Goal: Information Seeking & Learning: Learn about a topic

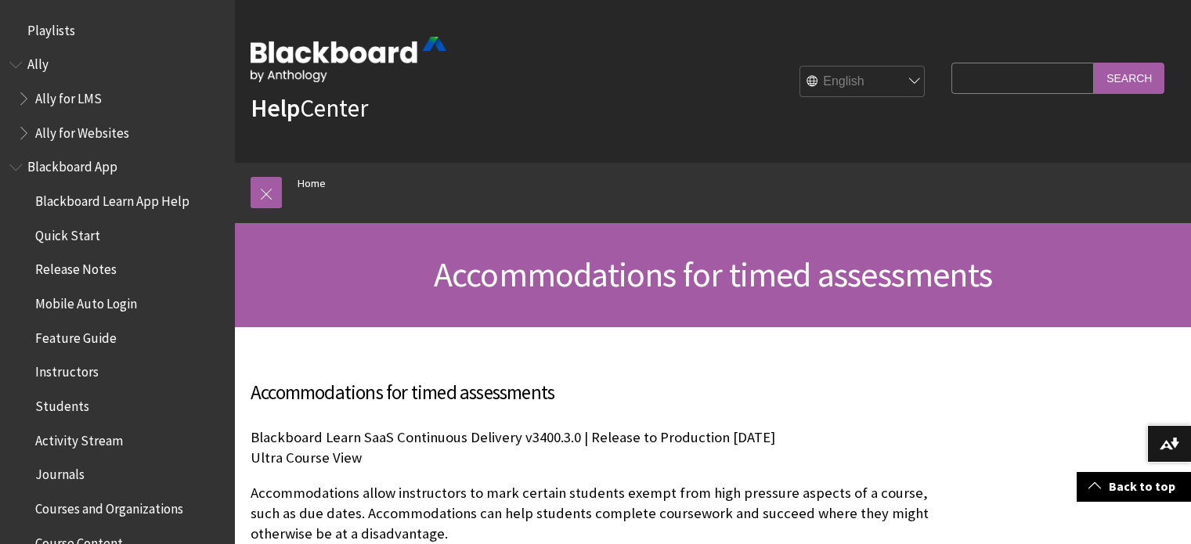
scroll to position [313, 0]
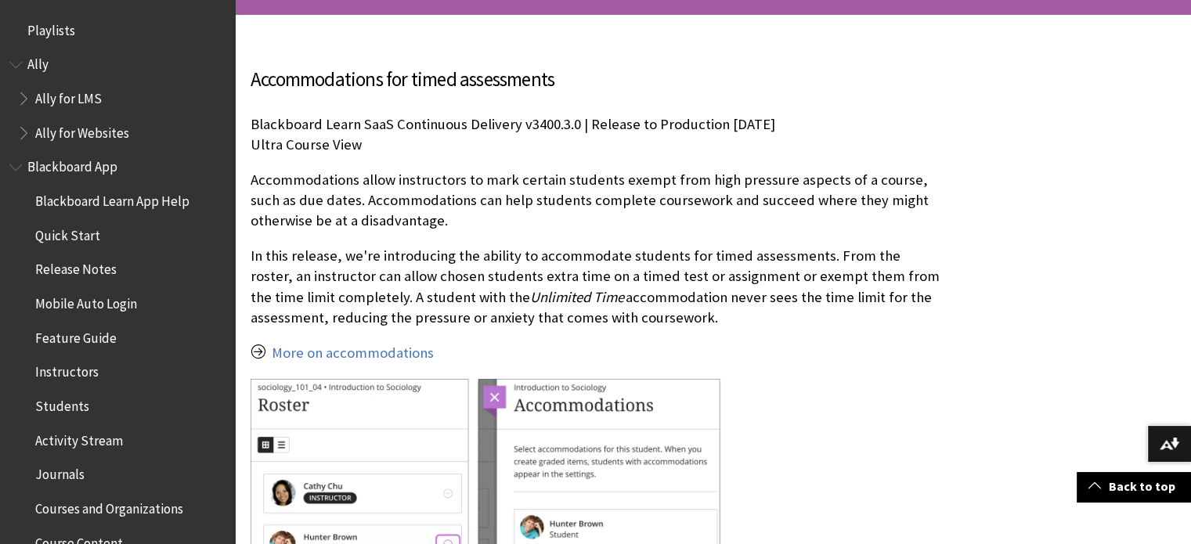
drag, startPoint x: 515, startPoint y: 212, endPoint x: 707, endPoint y: 312, distance: 216.4
click at [707, 312] on div "Accommodations for timed assessments Blackboard Learn SaaS Continuous Delivery …" at bounding box center [596, 410] width 693 height 691
click at [707, 312] on p "In this release, we're introducing the ability to accommodate students for time…" at bounding box center [596, 287] width 693 height 82
drag, startPoint x: 707, startPoint y: 312, endPoint x: 736, endPoint y: 315, distance: 29.1
click at [736, 315] on p "In this release, we're introducing the ability to accommodate students for time…" at bounding box center [596, 287] width 693 height 82
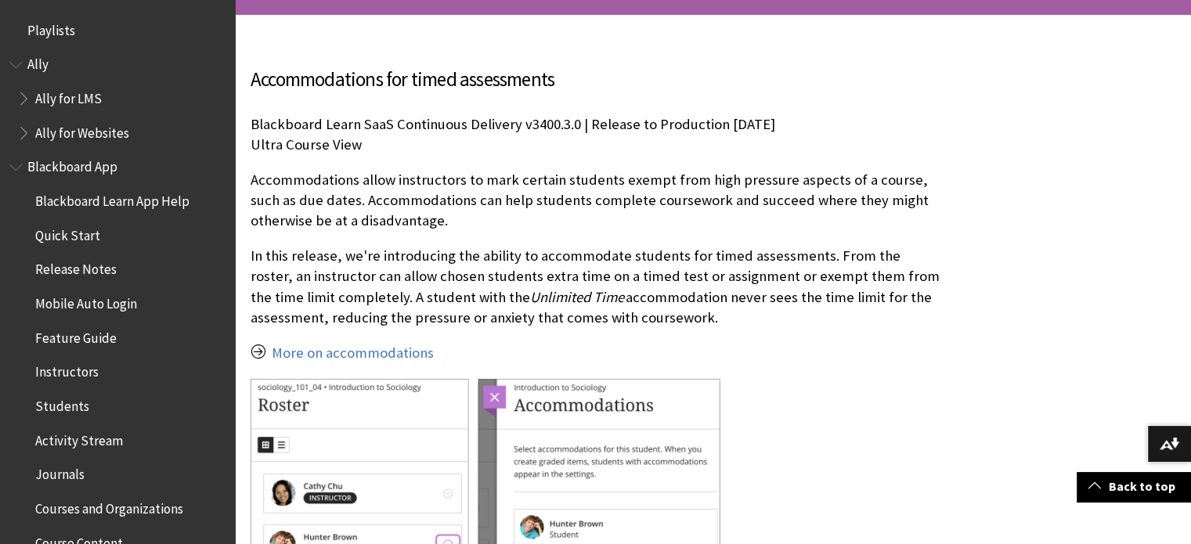
click at [736, 315] on p "In this release, we're introducing the ability to accommodate students for time…" at bounding box center [596, 287] width 693 height 82
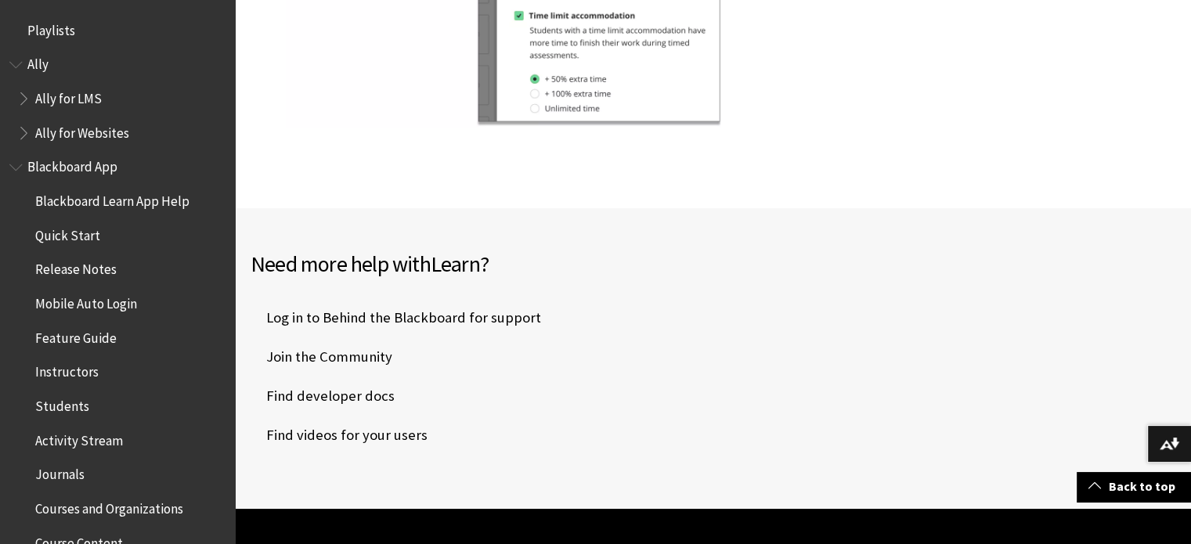
scroll to position [626, 0]
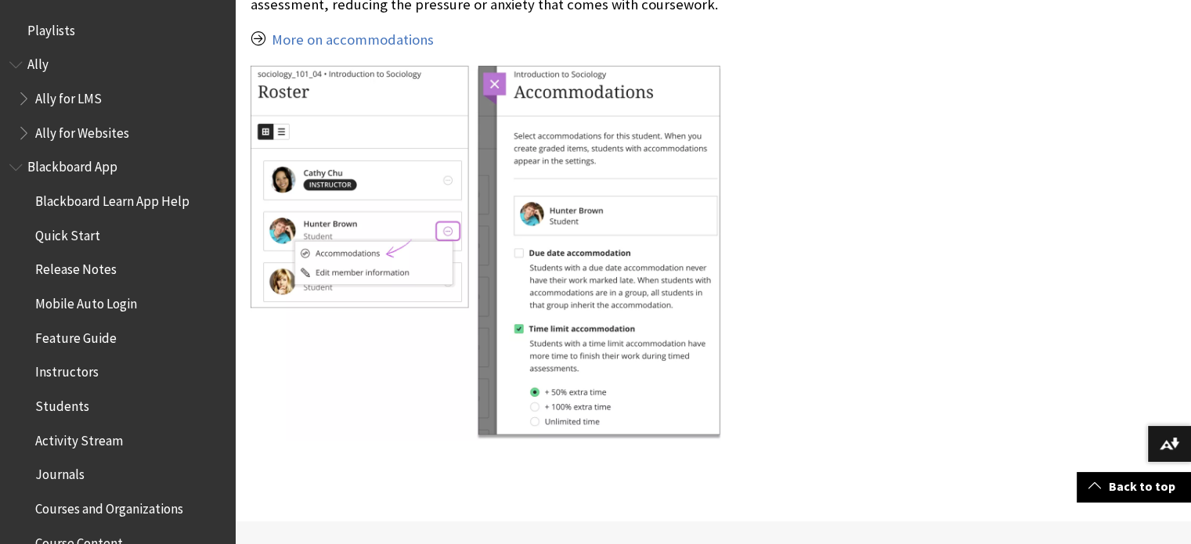
click at [1092, 333] on div "Accommodations for timed assessments Ultra Course View Unlimited Time" at bounding box center [713, 111] width 956 height 820
click at [1100, 380] on div "Accommodations for timed assessments Ultra Course View Unlimited Time" at bounding box center [713, 111] width 956 height 820
click at [1180, 278] on div "Accommodations for timed assessments Ultra Course View Unlimited Time" at bounding box center [713, 111] width 956 height 820
click at [955, 395] on div "Accommodations for timed assessments Blackboard Learn SaaS Continuous Delivery …" at bounding box center [597, 87] width 724 height 773
click at [1137, 146] on div "Accommodations for timed assessments Ultra Course View Unlimited Time" at bounding box center [713, 111] width 956 height 820
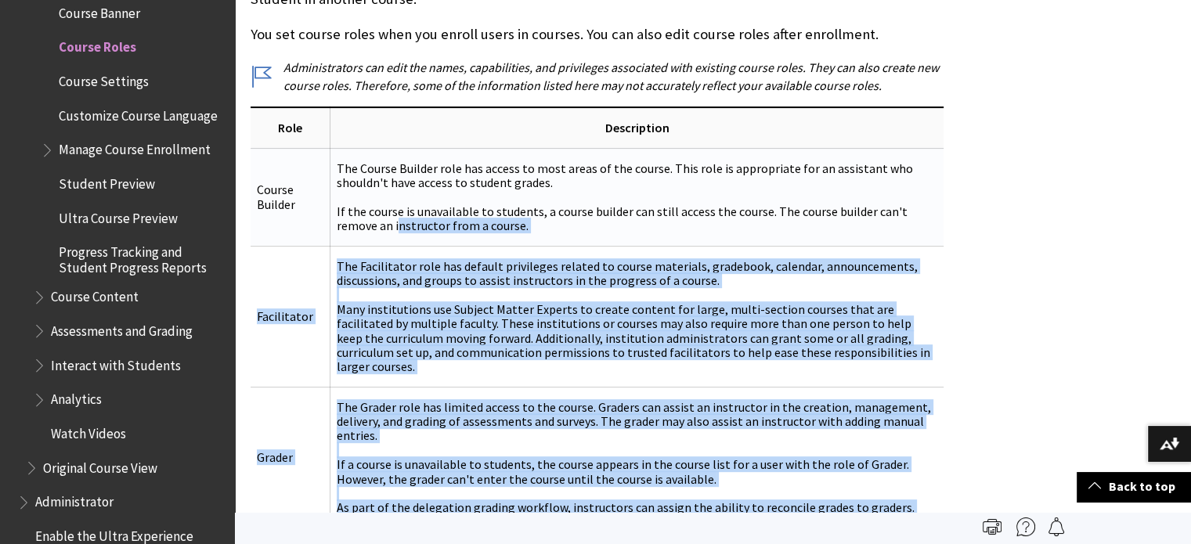
scroll to position [470, 0]
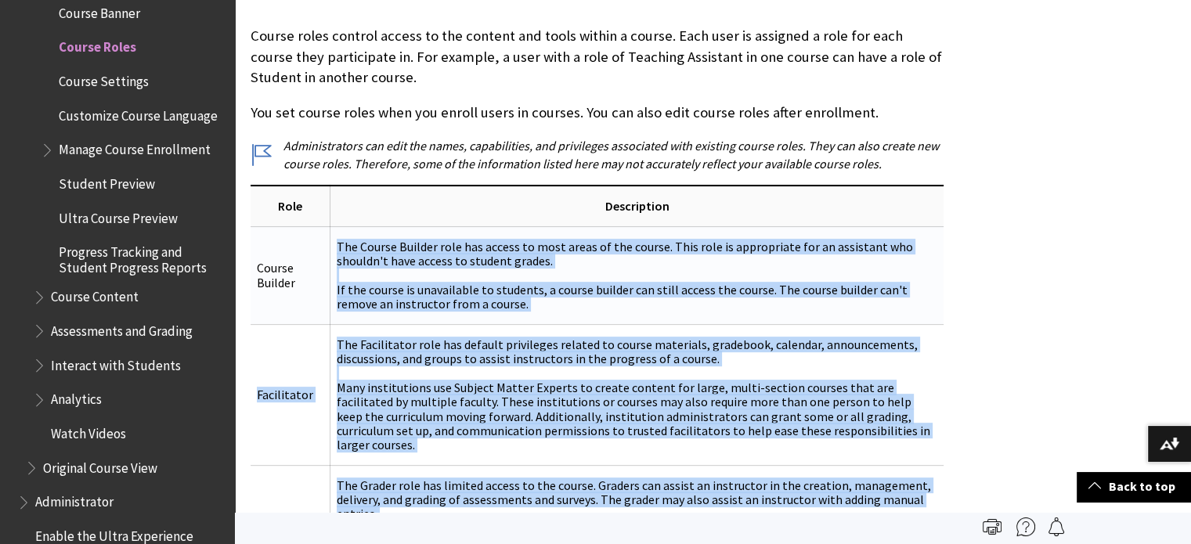
drag, startPoint x: 583, startPoint y: 267, endPoint x: 335, endPoint y: 243, distance: 249.2
click at [335, 243] on td "The Course Builder role has access to most areas of the course. This role is ap…" at bounding box center [636, 275] width 613 height 98
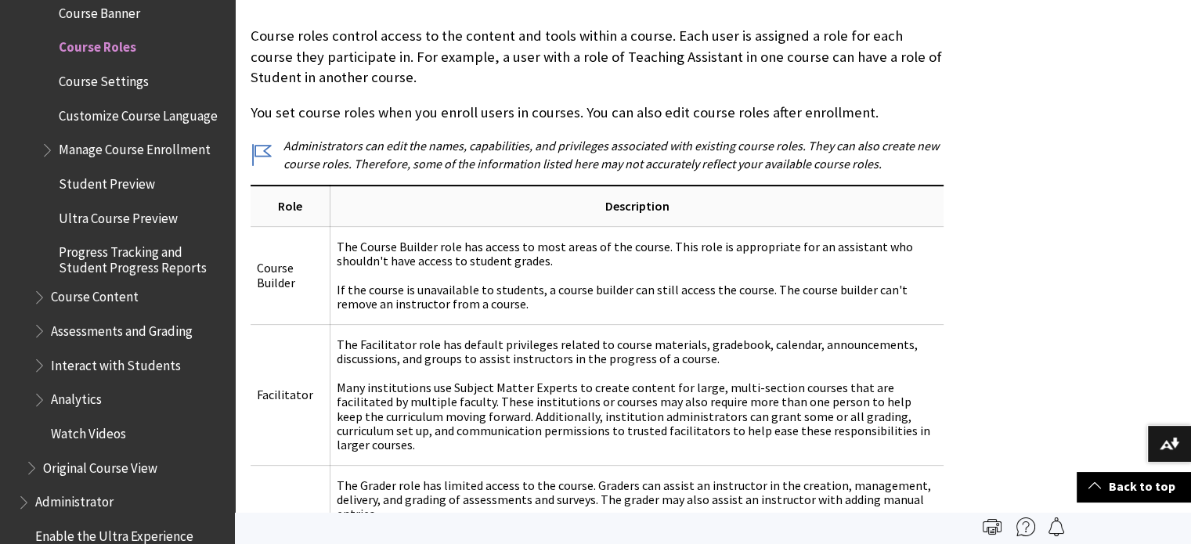
click at [1080, 203] on div "Role" at bounding box center [713, 540] width 956 height 1121
click at [1020, 337] on div "Role" at bounding box center [713, 540] width 956 height 1121
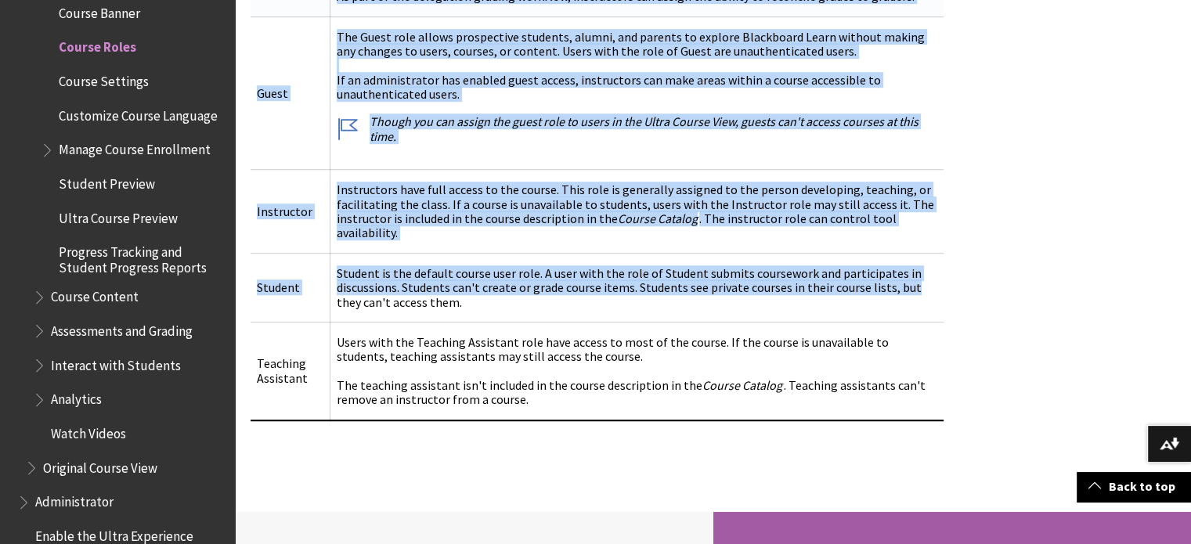
scroll to position [1096, 0]
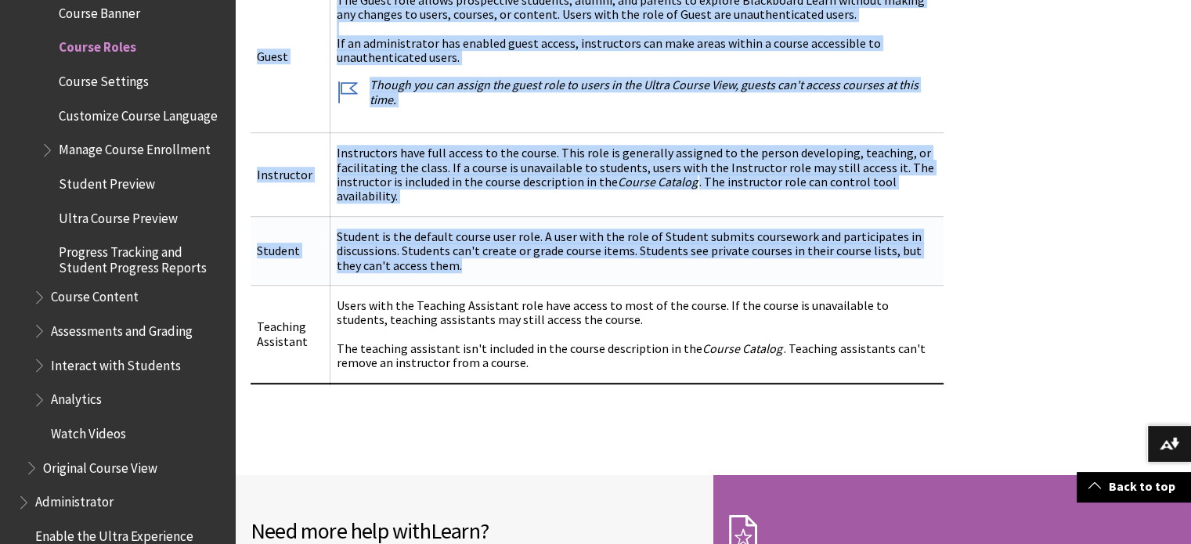
drag, startPoint x: 570, startPoint y: 262, endPoint x: 905, endPoint y: 259, distance: 335.0
click at [905, 259] on td "Student is the default course user role. A user with the role of Student submit…" at bounding box center [636, 250] width 613 height 69
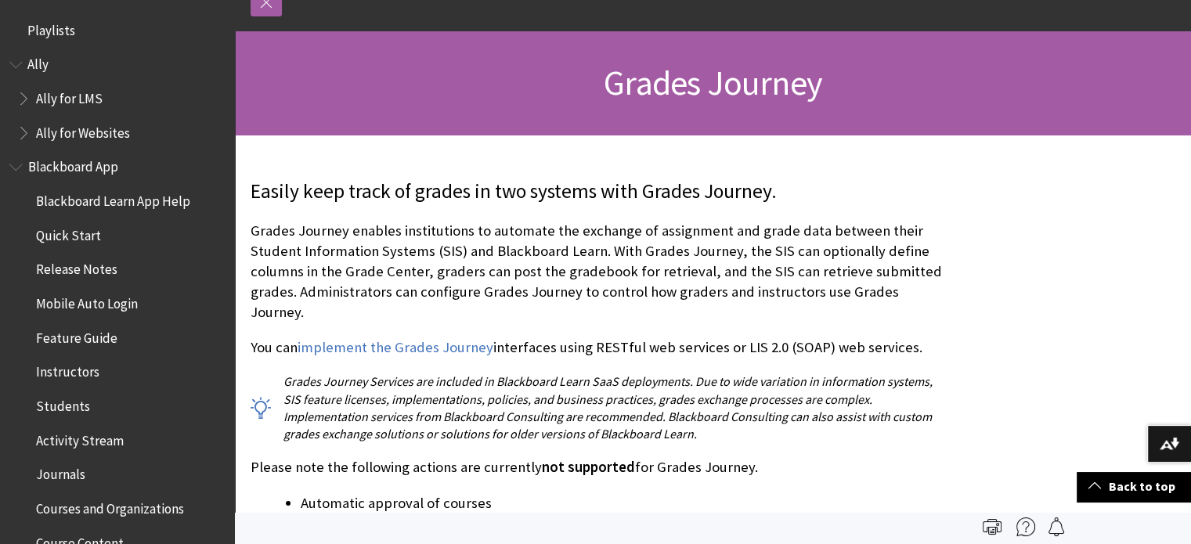
scroll to position [157, 0]
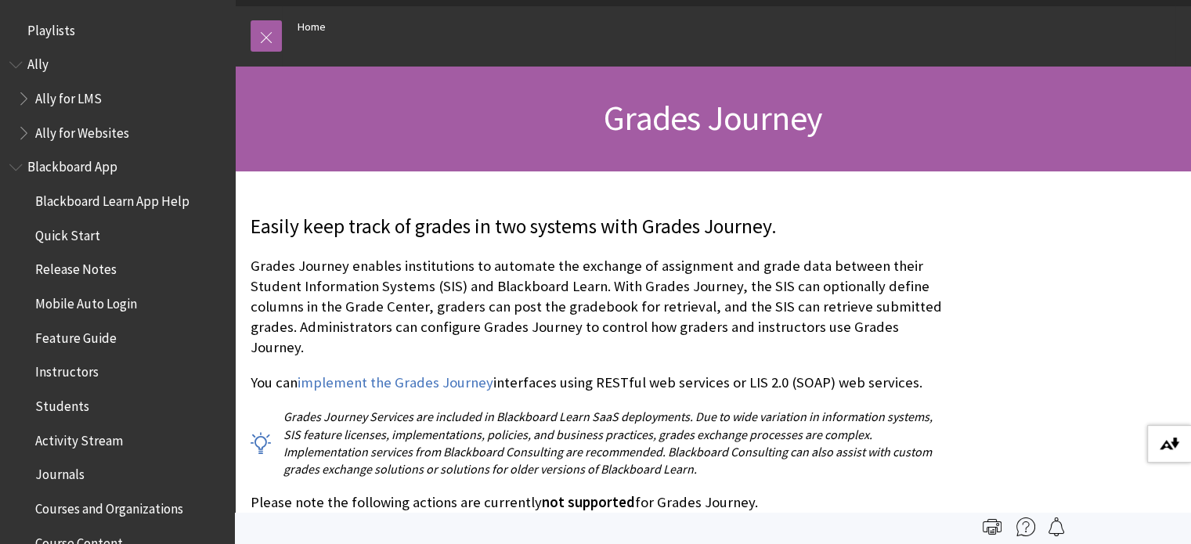
click at [1149, 434] on button "Download alternative formats ..." at bounding box center [1169, 444] width 44 height 38
